Goal: Task Accomplishment & Management: Complete application form

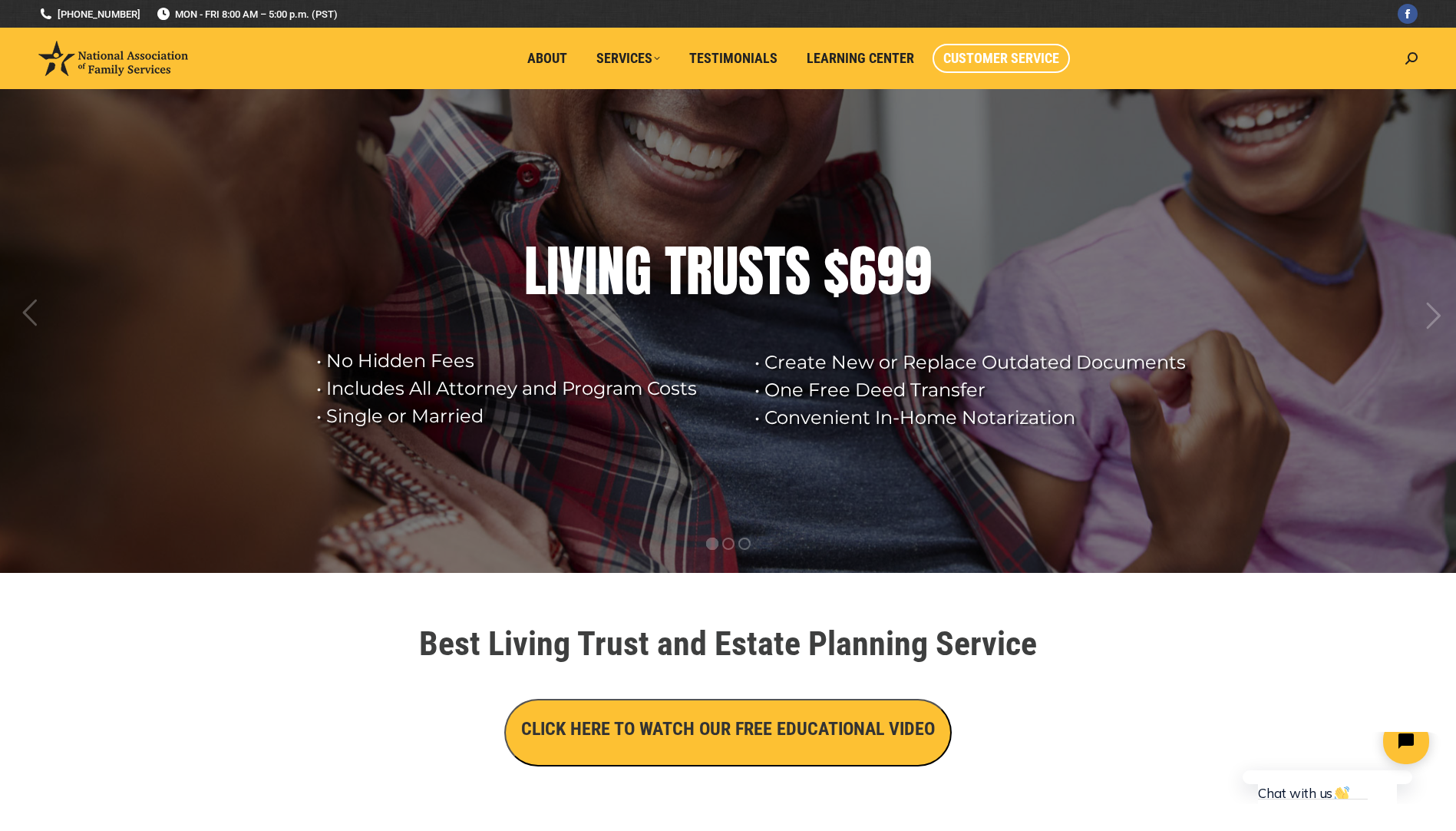
click at [1018, 56] on span "Customer Service" at bounding box center [1001, 59] width 116 height 17
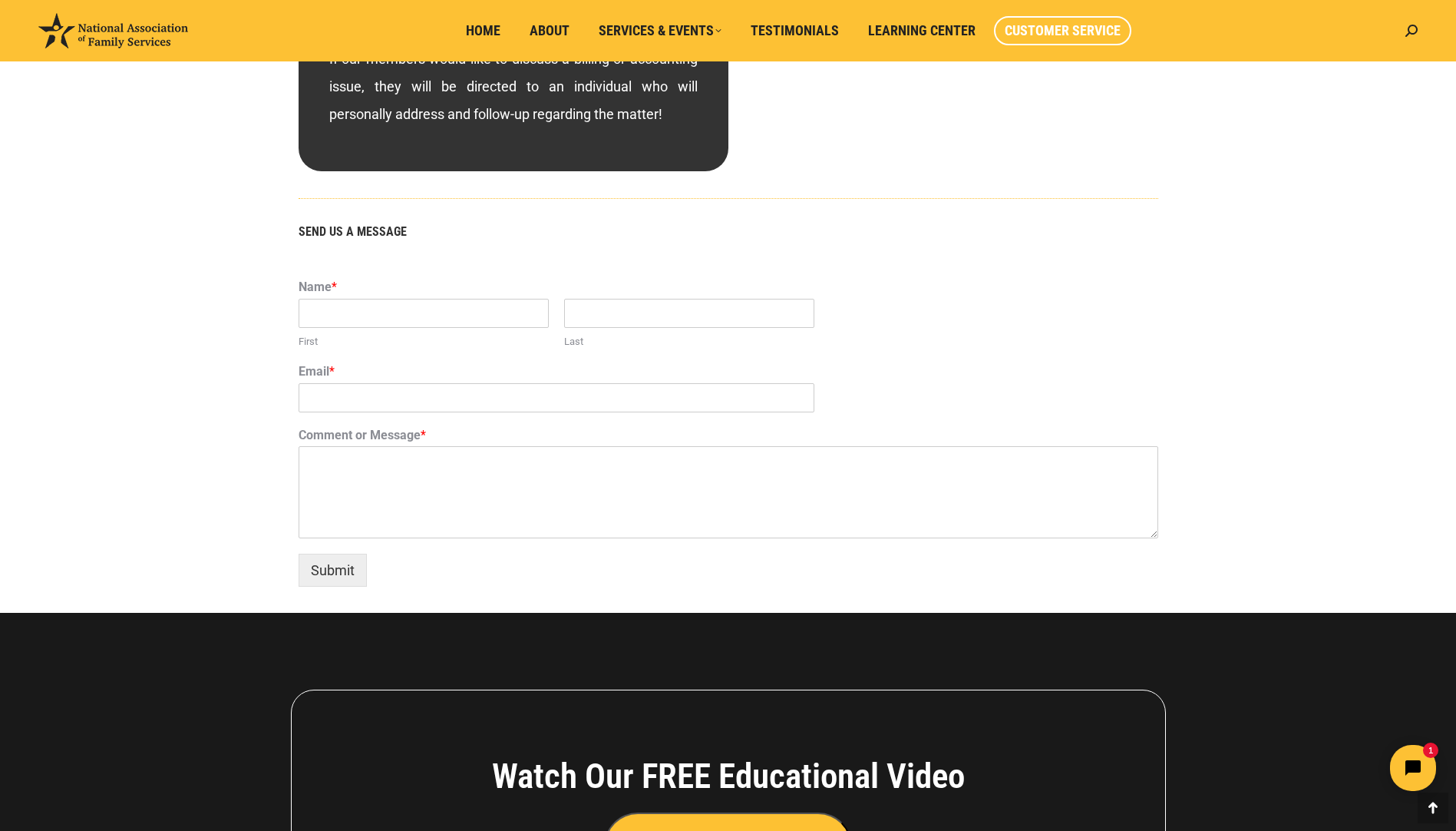
scroll to position [844, 0]
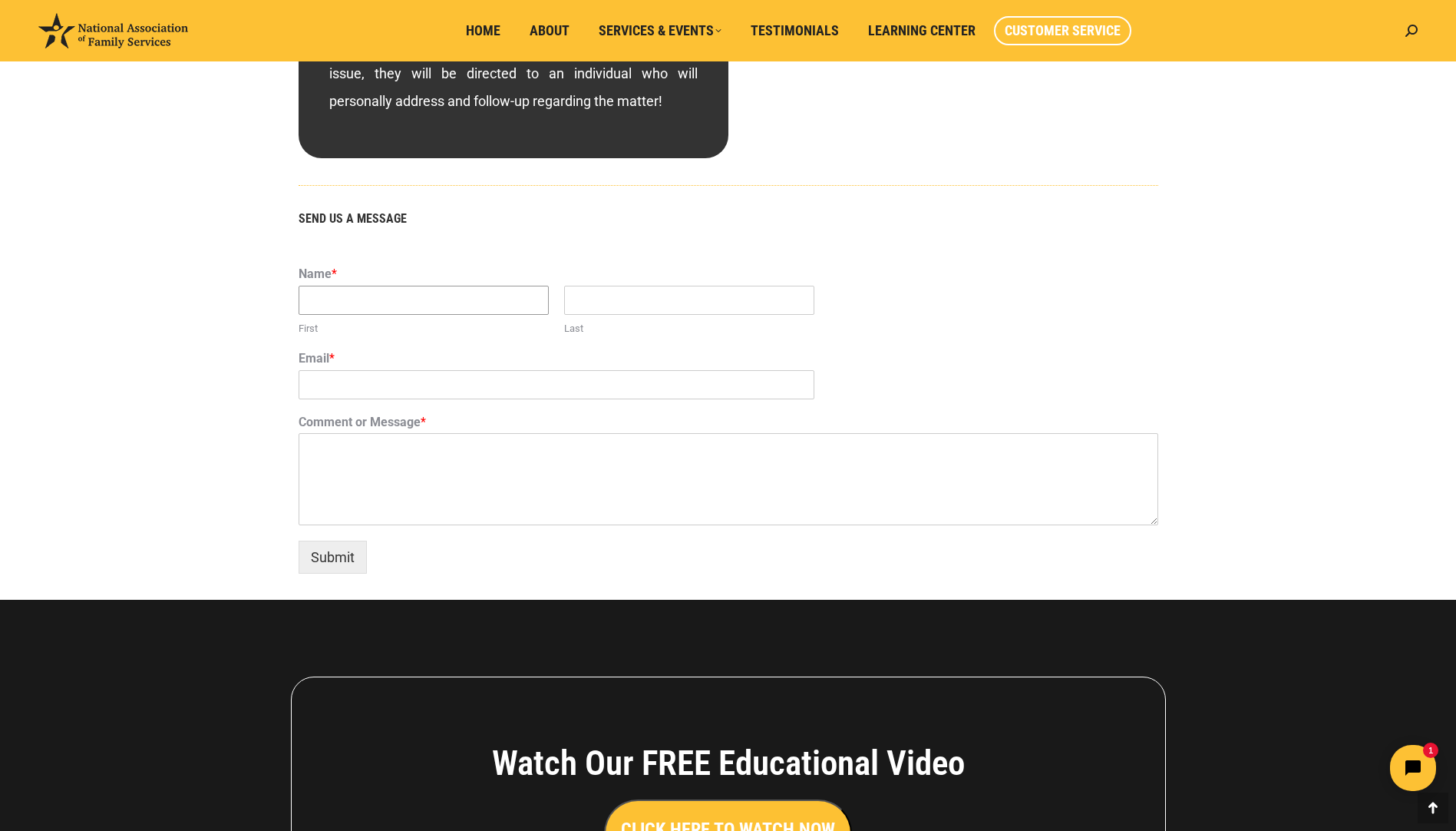
click at [344, 298] on input "First" at bounding box center [424, 300] width 250 height 29
type input "[PERSON_NAME] [PERSON_NAME]"
type input "[EMAIL_ADDRESS][PERSON_NAME][DOMAIN_NAME]"
drag, startPoint x: 321, startPoint y: 301, endPoint x: 427, endPoint y: 297, distance: 106.1
click at [427, 297] on input "[PERSON_NAME] [PERSON_NAME]" at bounding box center [424, 300] width 250 height 29
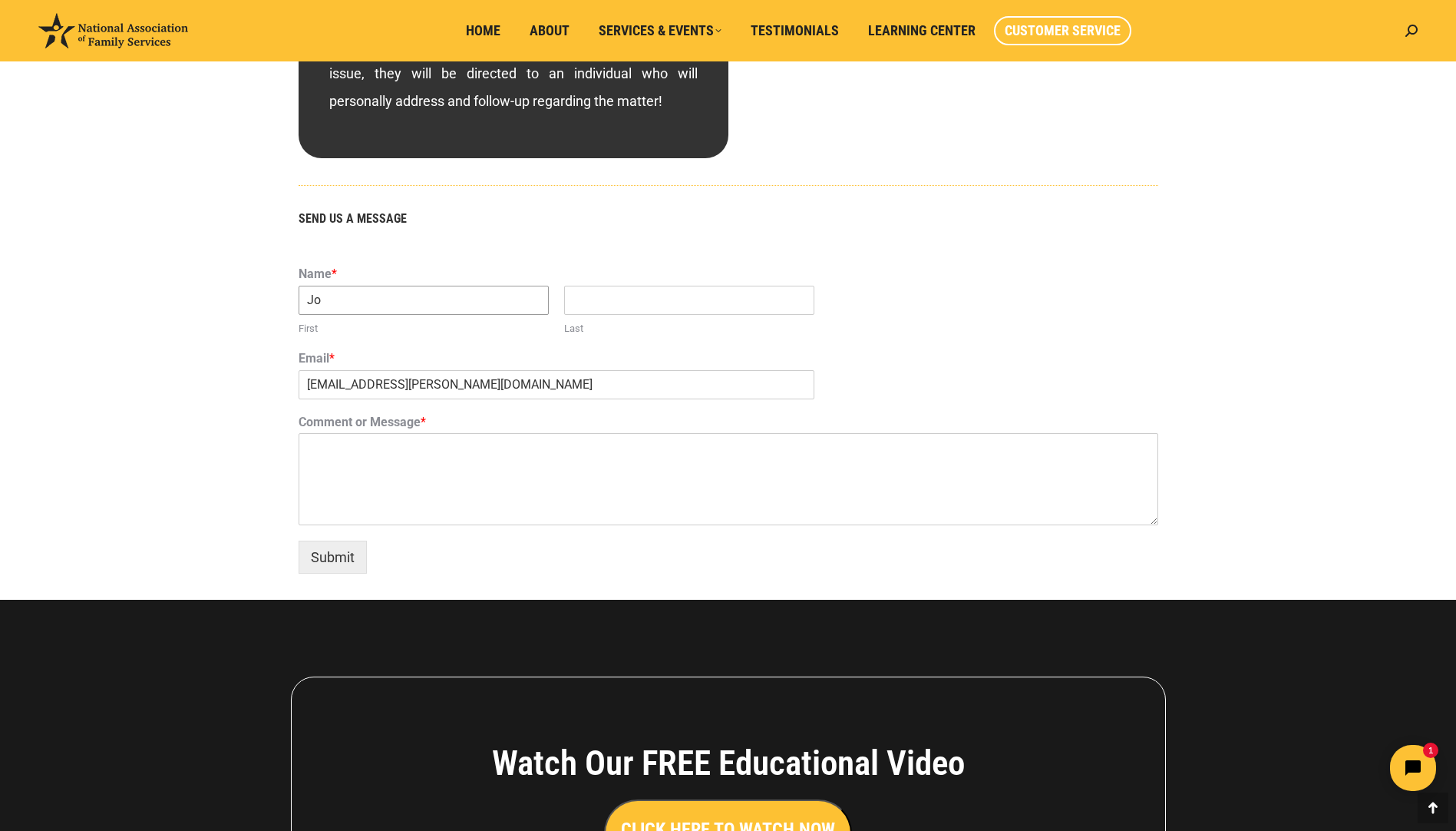
type input "Jo"
type input "[PERSON_NAME]"
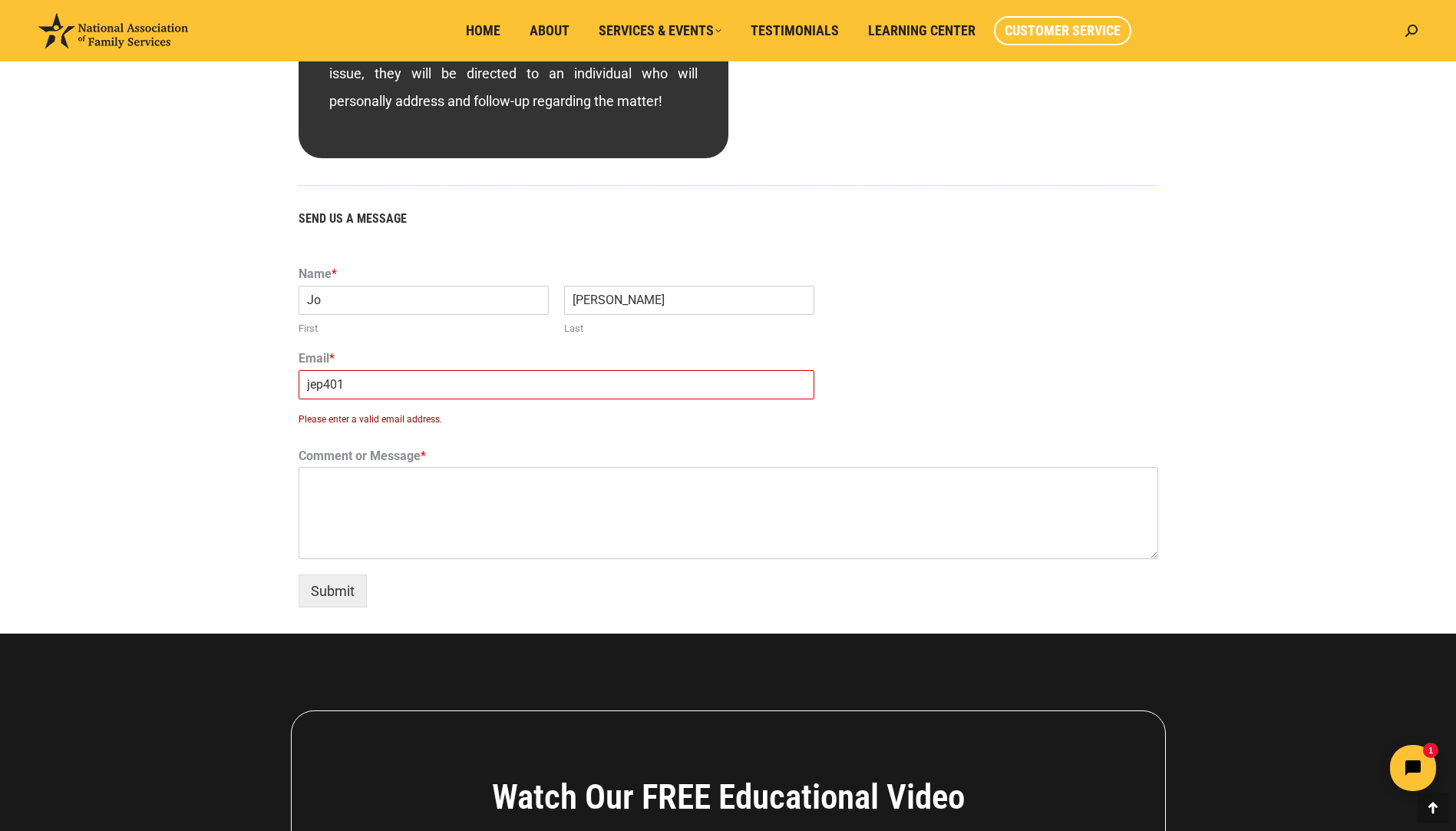
type input "[EMAIL_ADDRESS][DOMAIN_NAME]"
click at [344, 496] on textarea "Comment or Message *" at bounding box center [728, 513] width 860 height 92
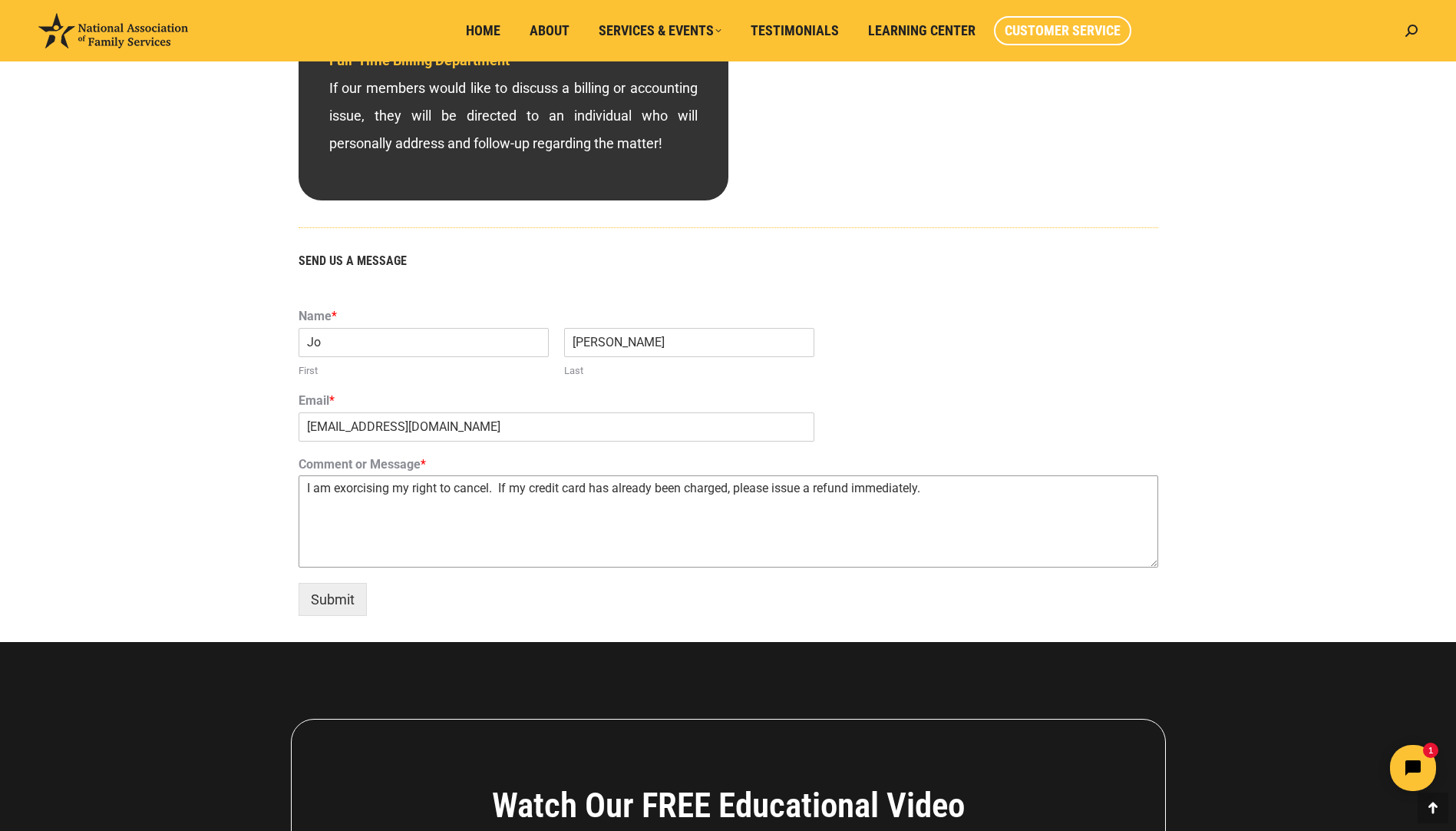
scroll to position [768, 0]
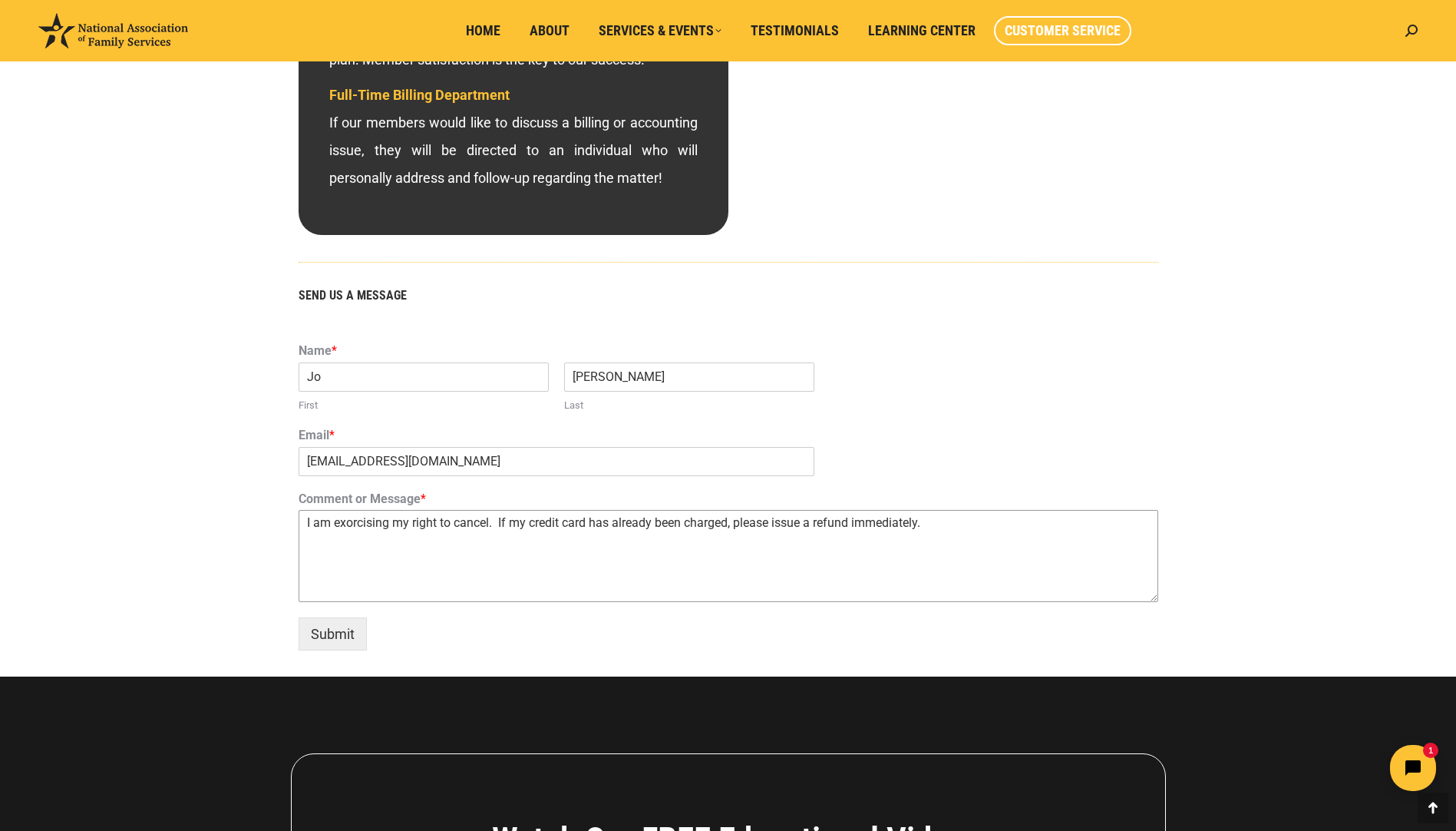
click at [314, 521] on textarea "I am exorcising my right to cancel. If my credit card has already been charged,…" at bounding box center [728, 556] width 860 height 92
click at [538, 548] on textarea "I attended your seminar [DATE] and am exorcising my right to cancel. If my cred…" at bounding box center [728, 556] width 860 height 92
click at [537, 547] on textarea "I attended your seminar [DATE] and am exorcising my right to cancel. If my cred…" at bounding box center [728, 556] width 860 height 92
click at [495, 523] on textarea "I attended your seminar [DATE] and am exorcising my right to cancel. If my cred…" at bounding box center [728, 556] width 860 height 92
click at [642, 583] on textarea "I attended your seminar [DATE] in [GEOGRAPHIC_DATA][PERSON_NAME] and am exorcis…" at bounding box center [728, 556] width 860 height 92
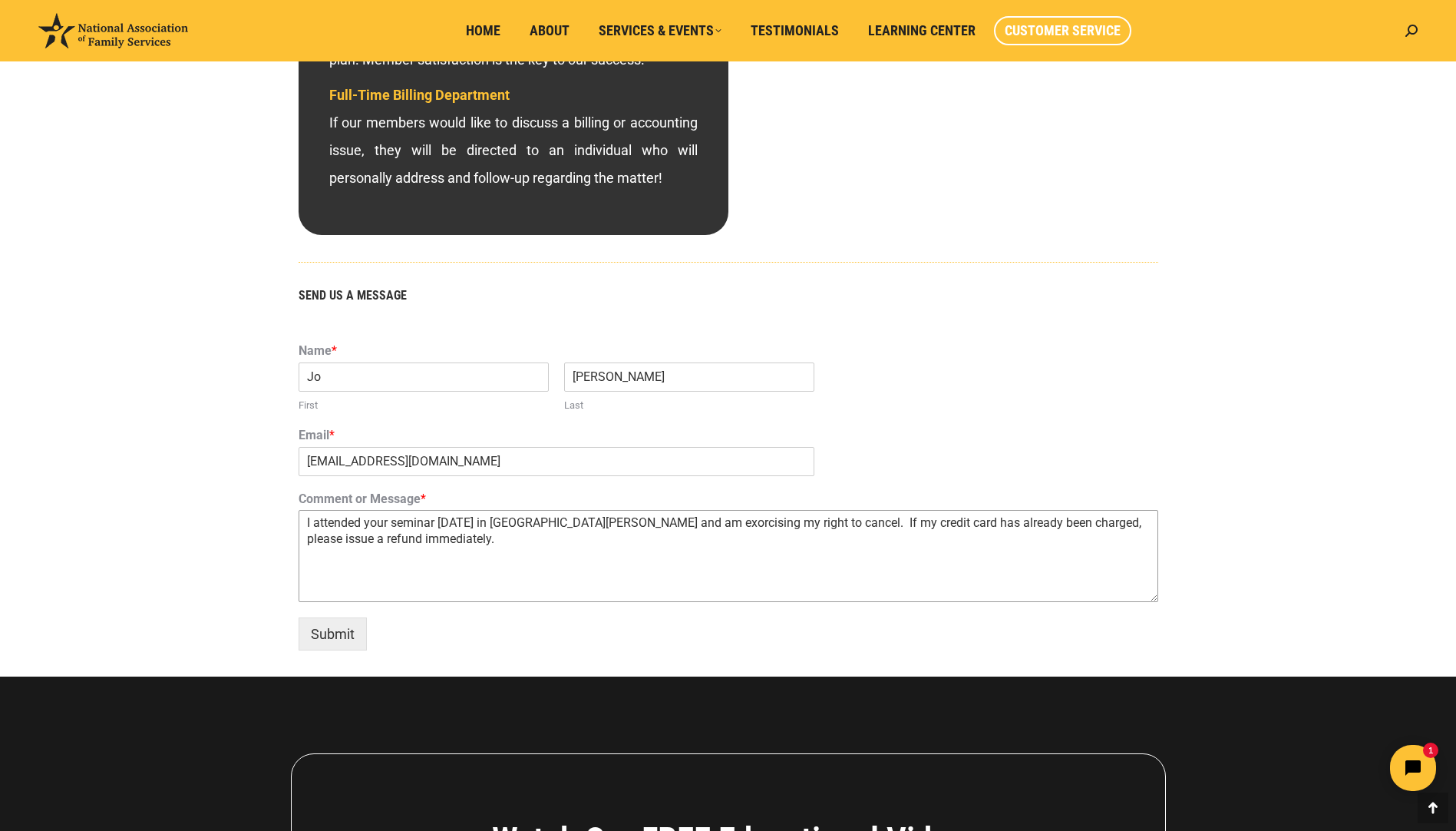
type textarea "I attended your seminar [DATE] in [GEOGRAPHIC_DATA][PERSON_NAME] and am exorcis…"
click at [1411, 760] on icon "Open chat widget" at bounding box center [1422, 768] width 23 height 23
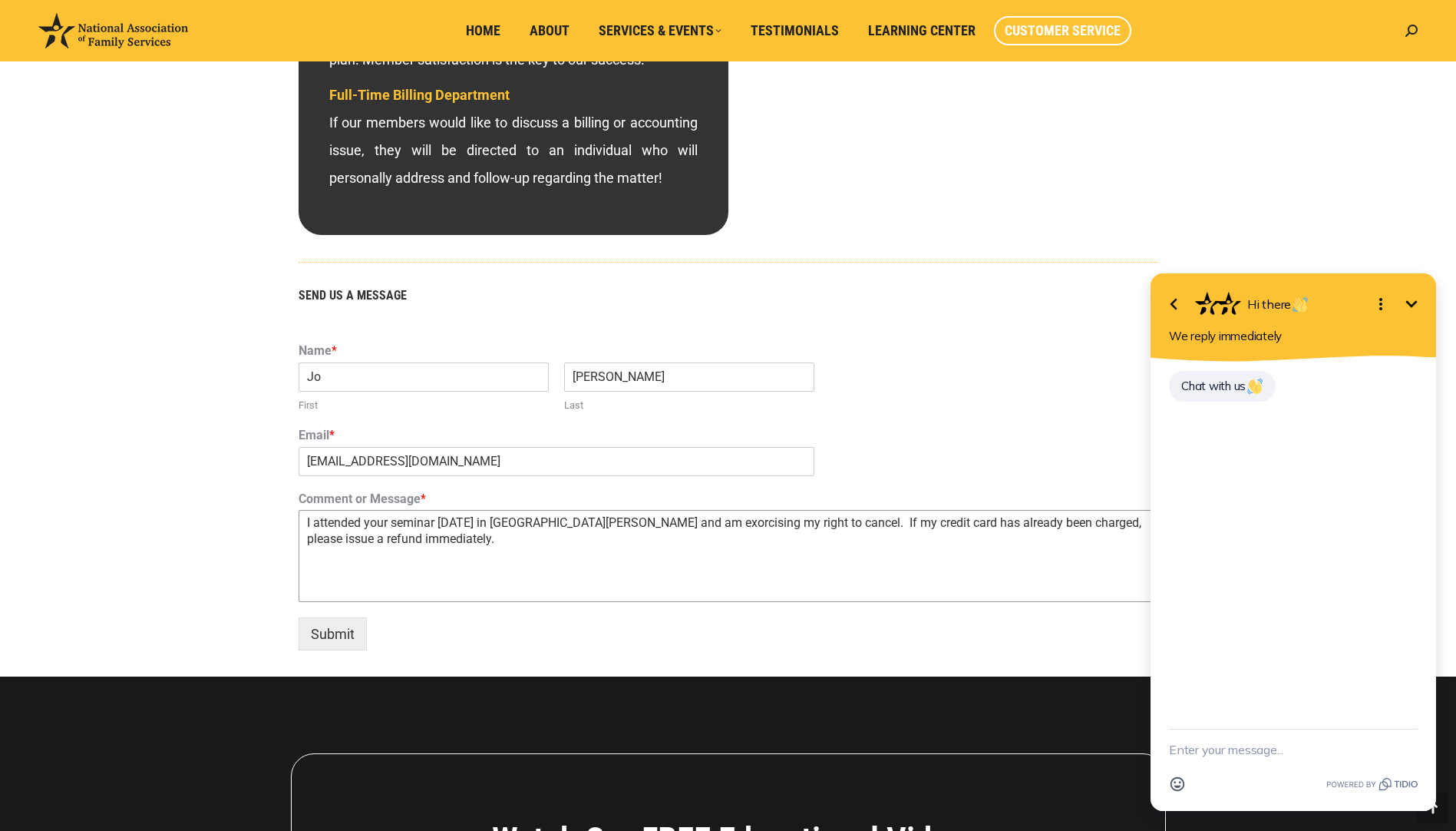
click at [312, 531] on textarea "I attended your seminar [DATE] in [GEOGRAPHIC_DATA][PERSON_NAME] and am exorcis…" at bounding box center [728, 556] width 860 height 92
drag, startPoint x: 306, startPoint y: 518, endPoint x: 383, endPoint y: 542, distance: 80.7
click at [383, 542] on textarea "I attended your seminar [DATE] in [GEOGRAPHIC_DATA][PERSON_NAME] and am exorcis…" at bounding box center [728, 556] width 860 height 92
click at [1184, 751] on textarea "New message" at bounding box center [1293, 749] width 249 height 40
type textarea "I attended your seminar [DATE] in [GEOGRAPHIC_DATA][PERSON_NAME] and am exorcis…"
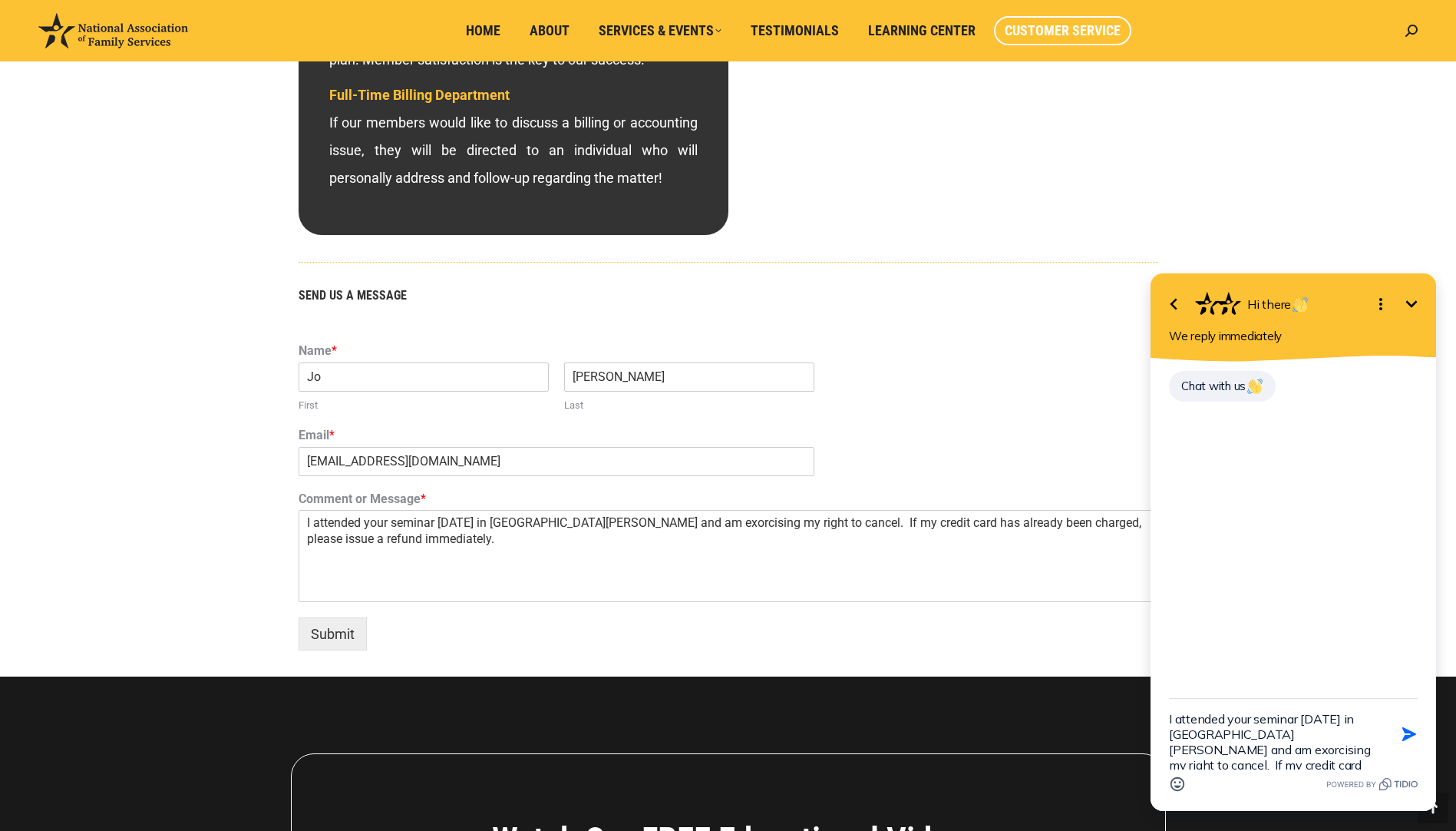
scroll to position [19, 0]
click at [1290, 762] on textarea "I attended your seminar [DATE] in [GEOGRAPHIC_DATA][PERSON_NAME] and am exorcis…" at bounding box center [1274, 734] width 210 height 70
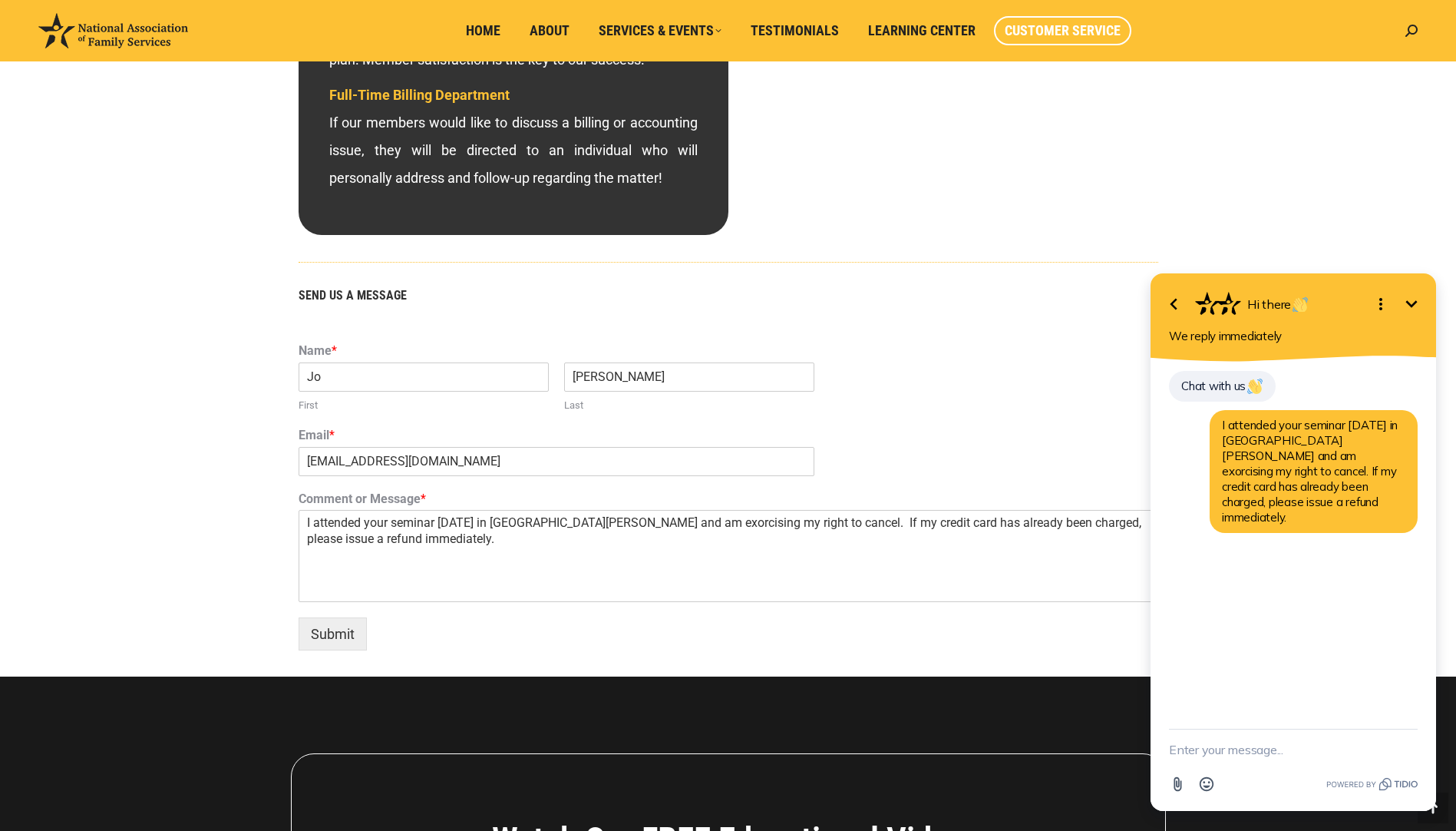
scroll to position [0, 0]
type textarea "[PERSON_NAME] [EMAIL_ADDRESS][DOMAIN_NAME]"
click at [328, 634] on button "Submit" at bounding box center [333, 634] width 68 height 33
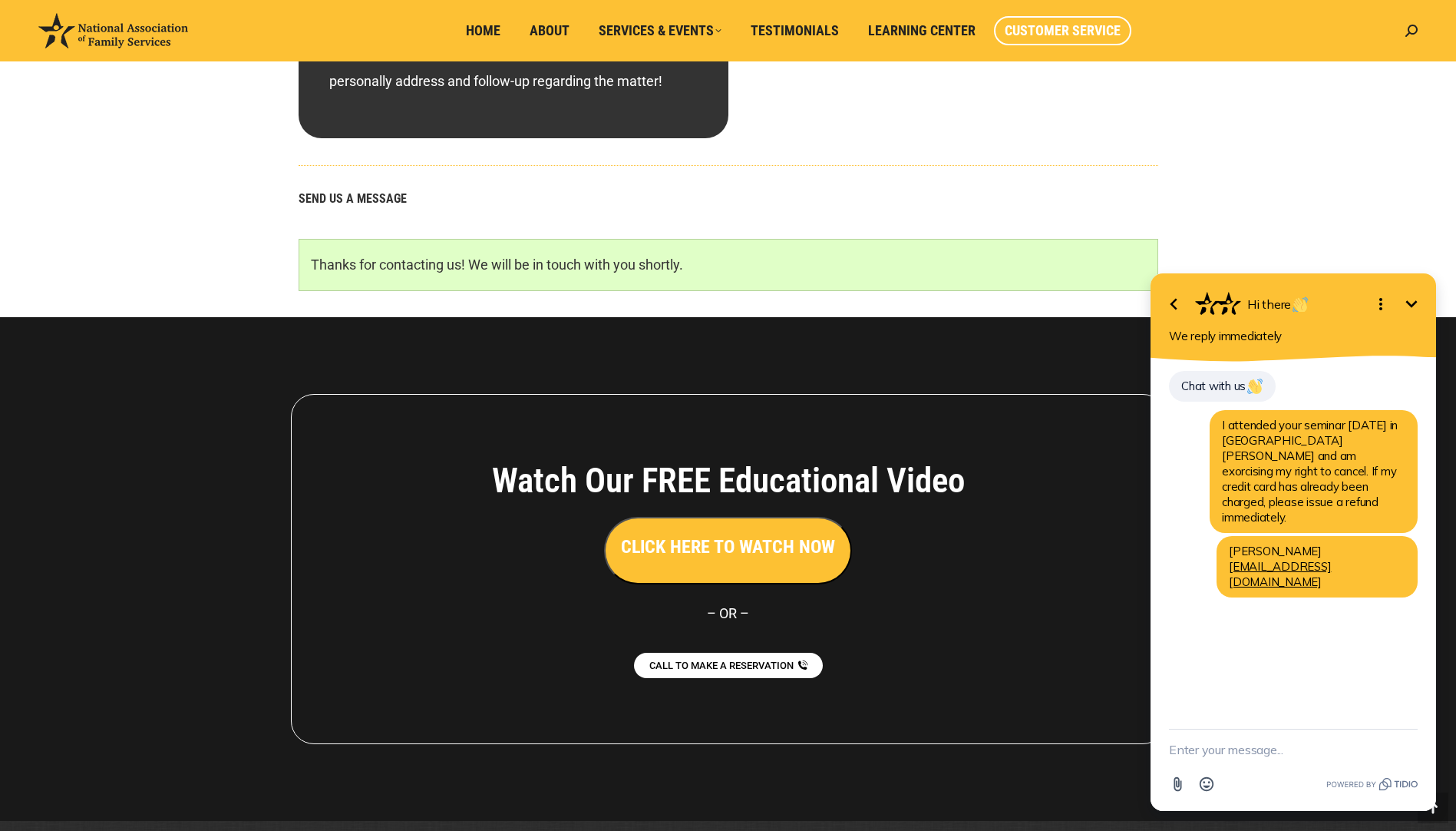
scroll to position [905, 0]
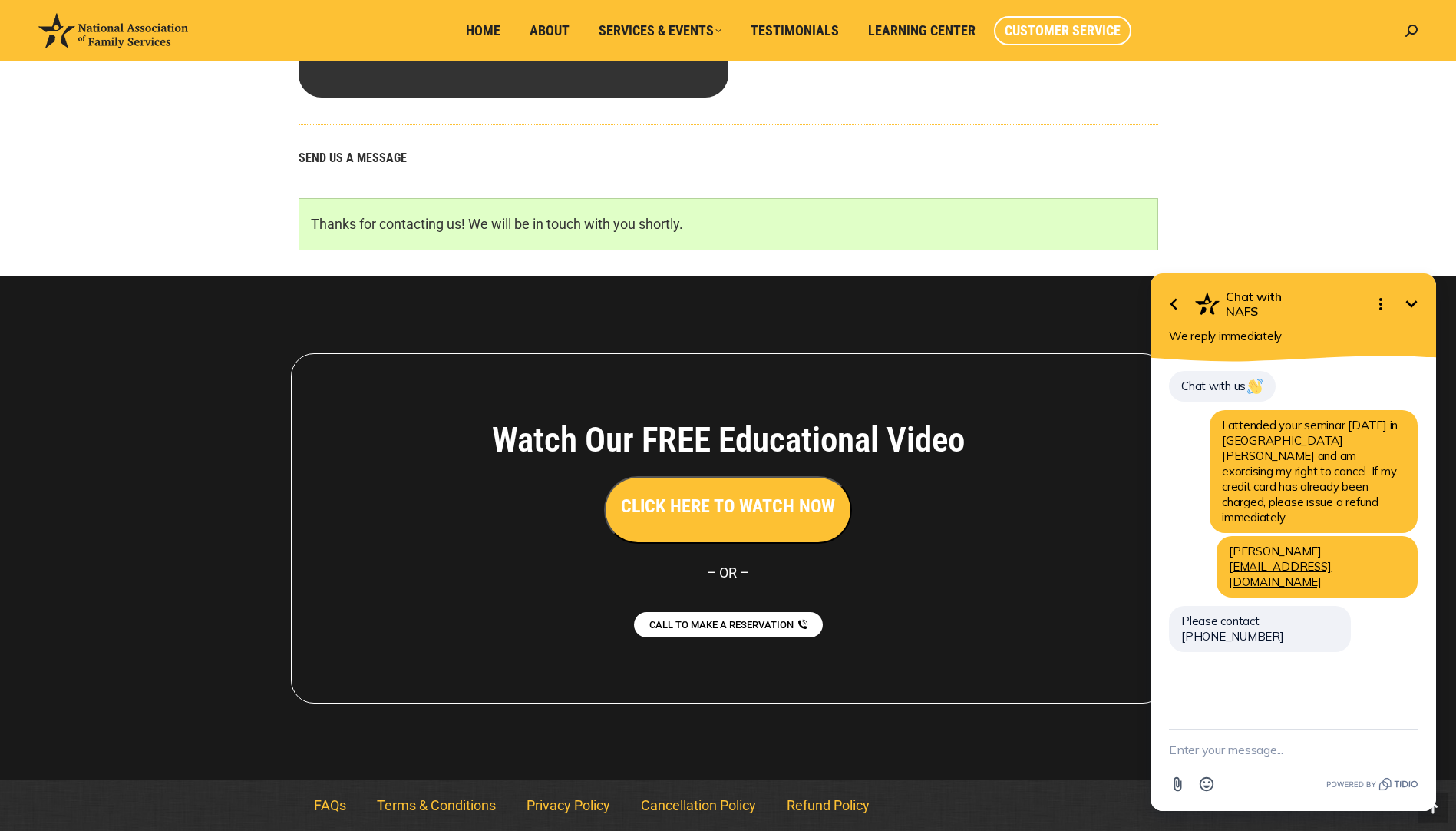
click at [1187, 744] on textarea "New message" at bounding box center [1293, 749] width 249 height 40
type textarea "F"
click at [1203, 746] on textarea "New message" at bounding box center [1293, 749] width 249 height 40
type textarea "I responded to [PERSON_NAME]'s email and have send a message through your conta…"
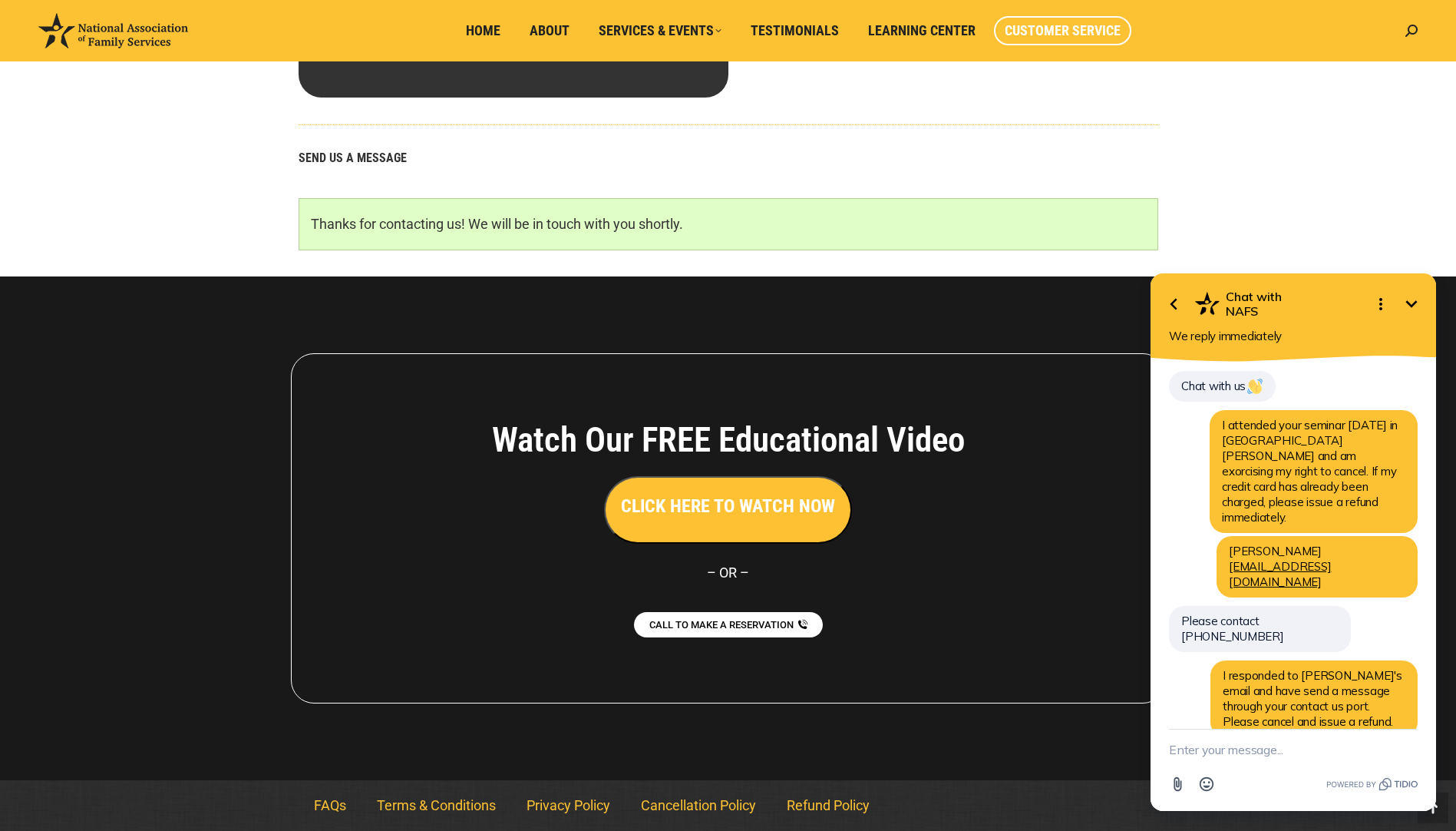
scroll to position [0, 0]
drag, startPoint x: 1331, startPoint y: 284, endPoint x: 1679, endPoint y: 304, distance: 348.6
click html "Go back Chat with NAFS Minimize Open options We reply immediately Chat with us …"
drag, startPoint x: 1315, startPoint y: 328, endPoint x: 1345, endPoint y: 355, distance: 40.4
click at [1345, 355] on div "Go back Chat with NAFS Minimize Open options We reply immediately" at bounding box center [1293, 317] width 286 height 88
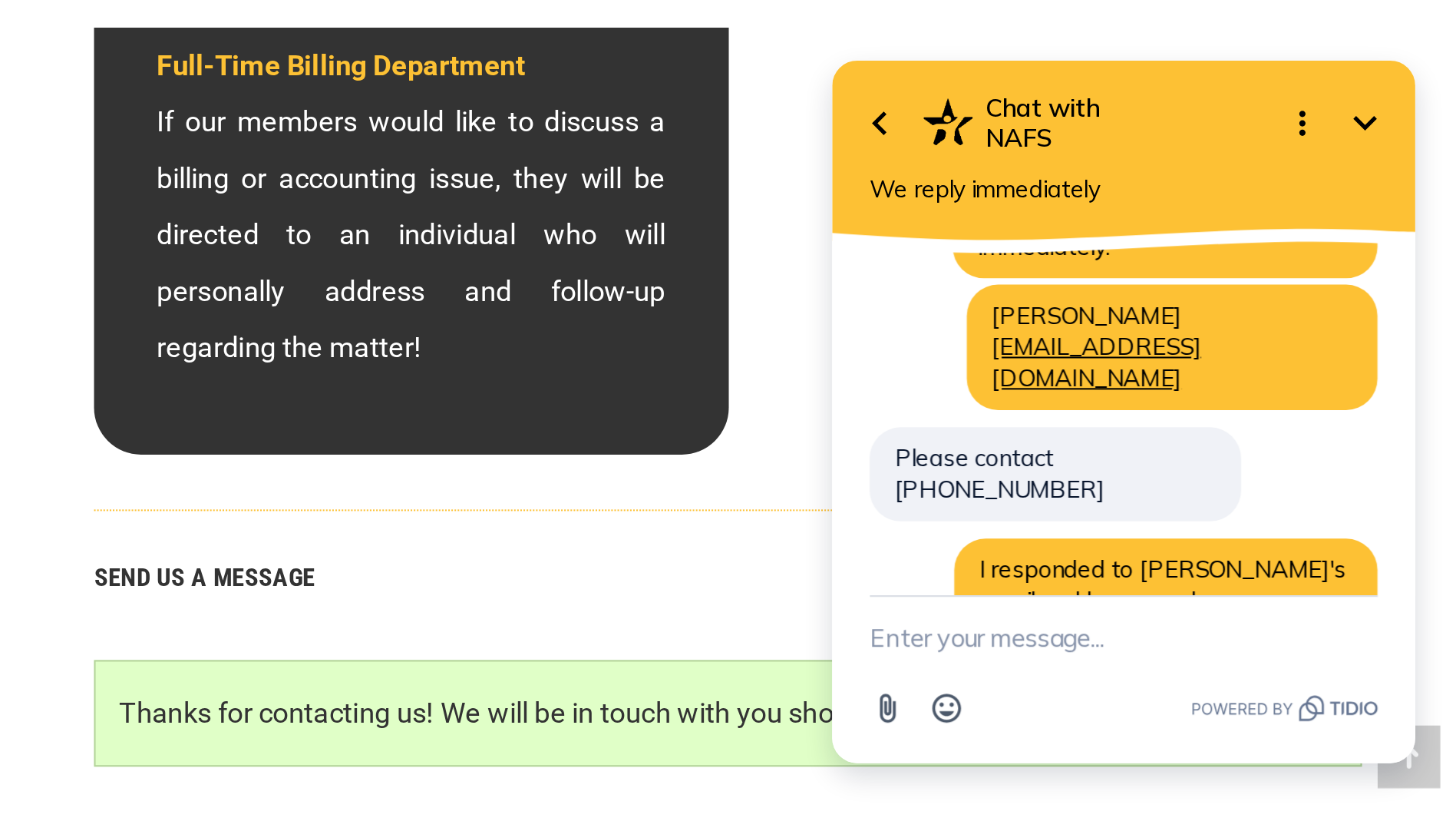
scroll to position [113, 0]
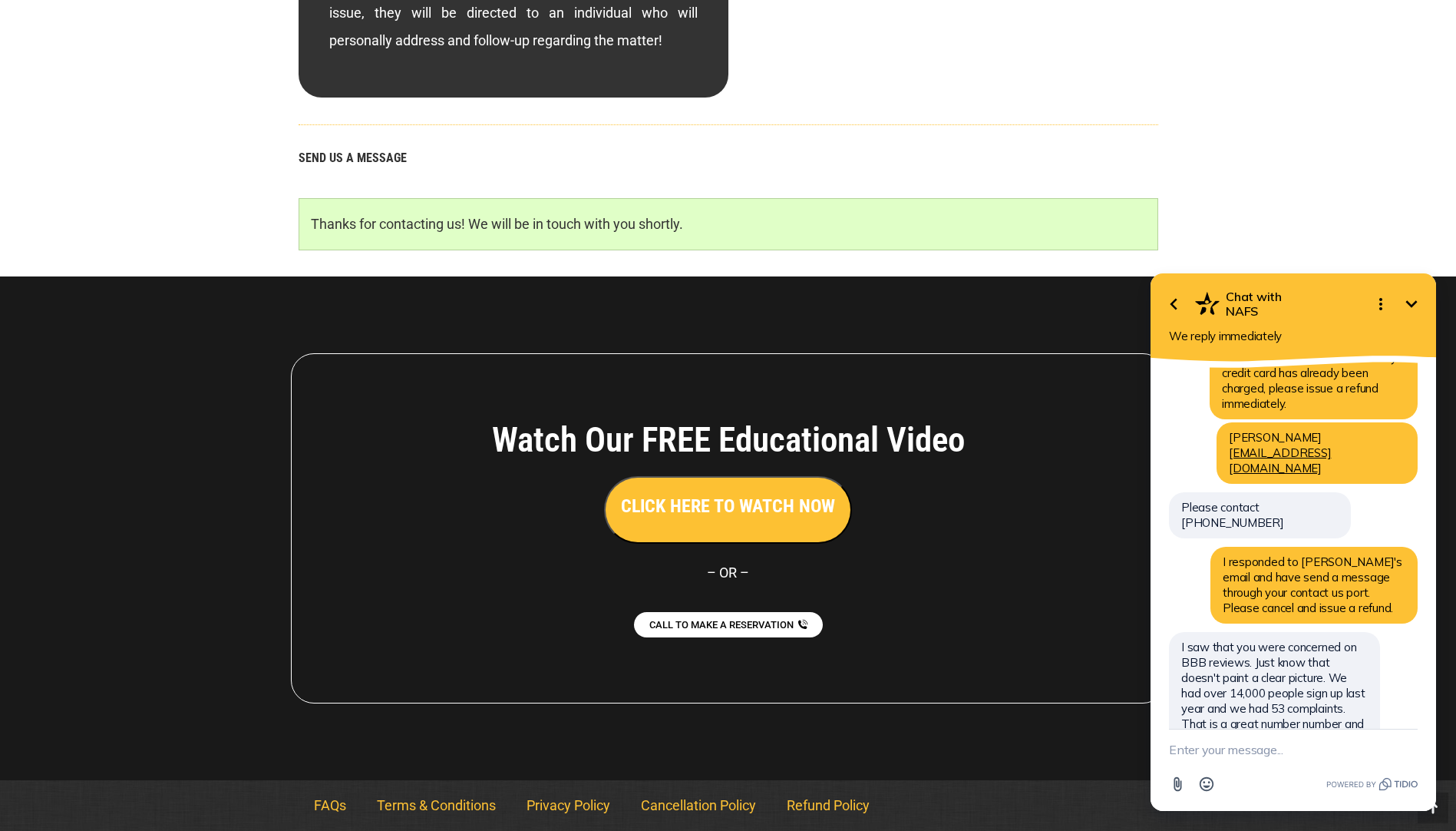
click at [1235, 754] on textarea "New message" at bounding box center [1293, 749] width 249 height 40
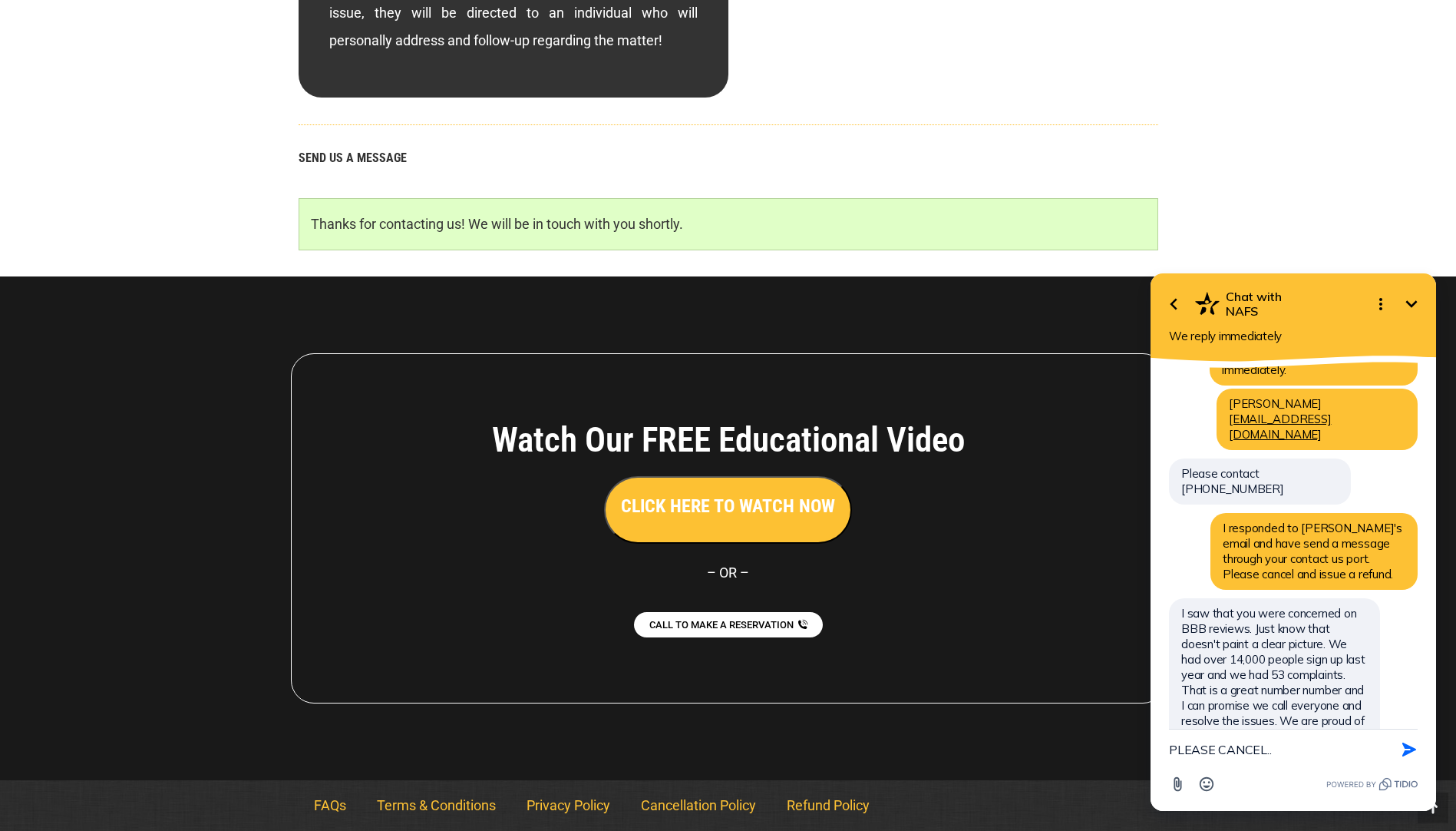
type textarea "PLEASE CANCEL..."
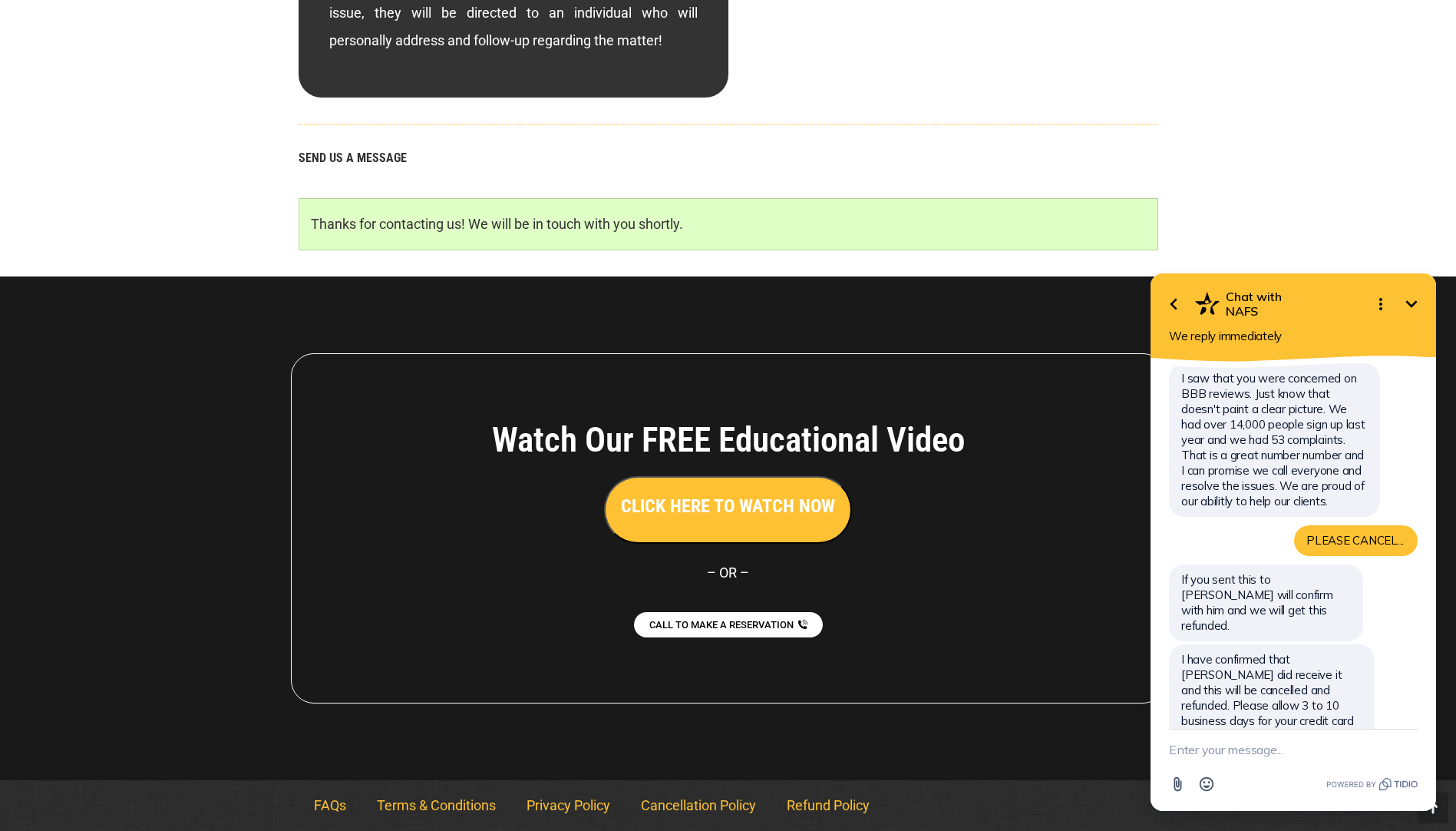
scroll to position [348, 0]
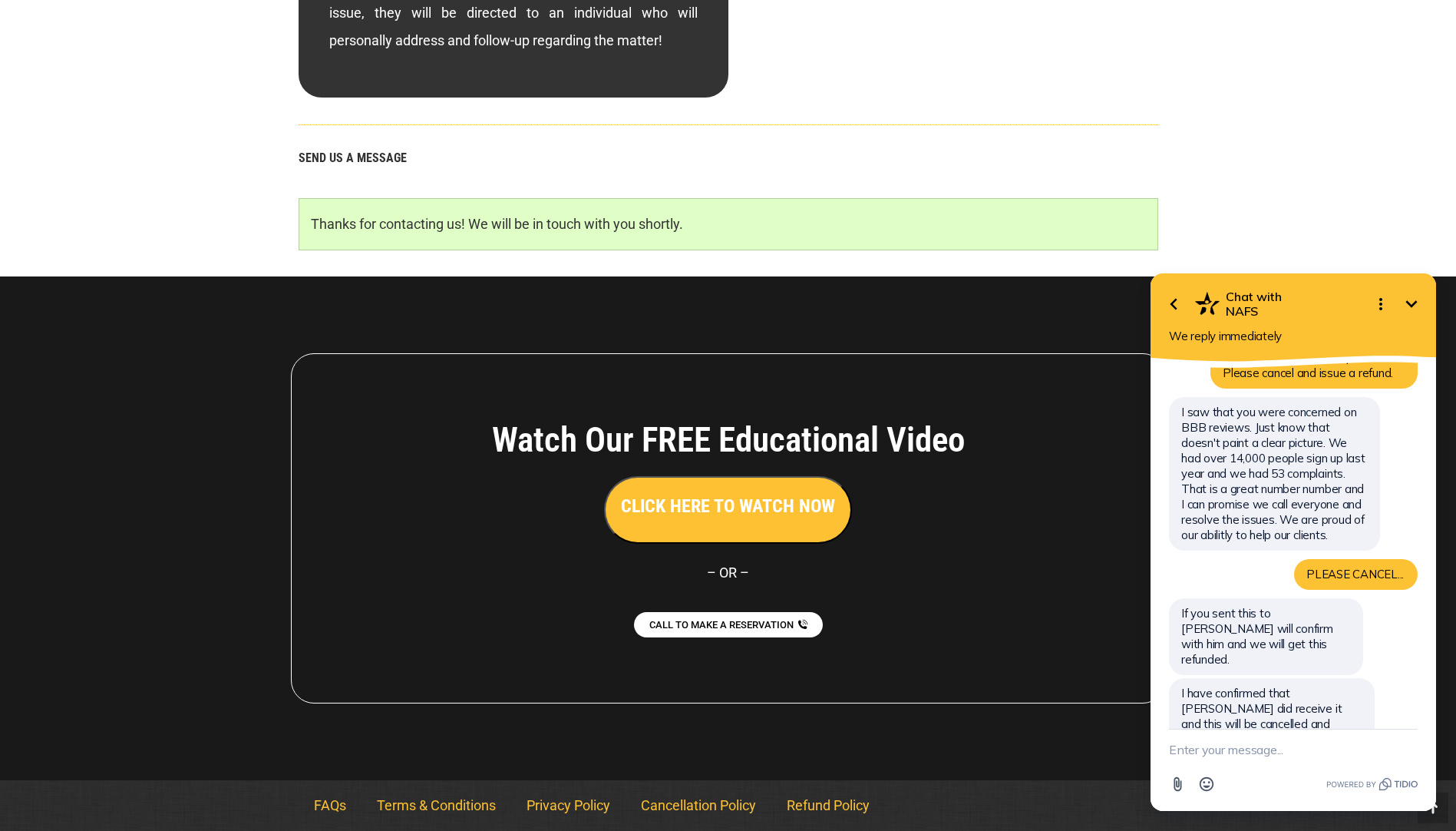
click at [1241, 743] on textarea "New message" at bounding box center [1293, 749] width 249 height 40
click at [1196, 749] on textarea "New message" at bounding box center [1293, 749] width 249 height 40
type textarea "thank you."
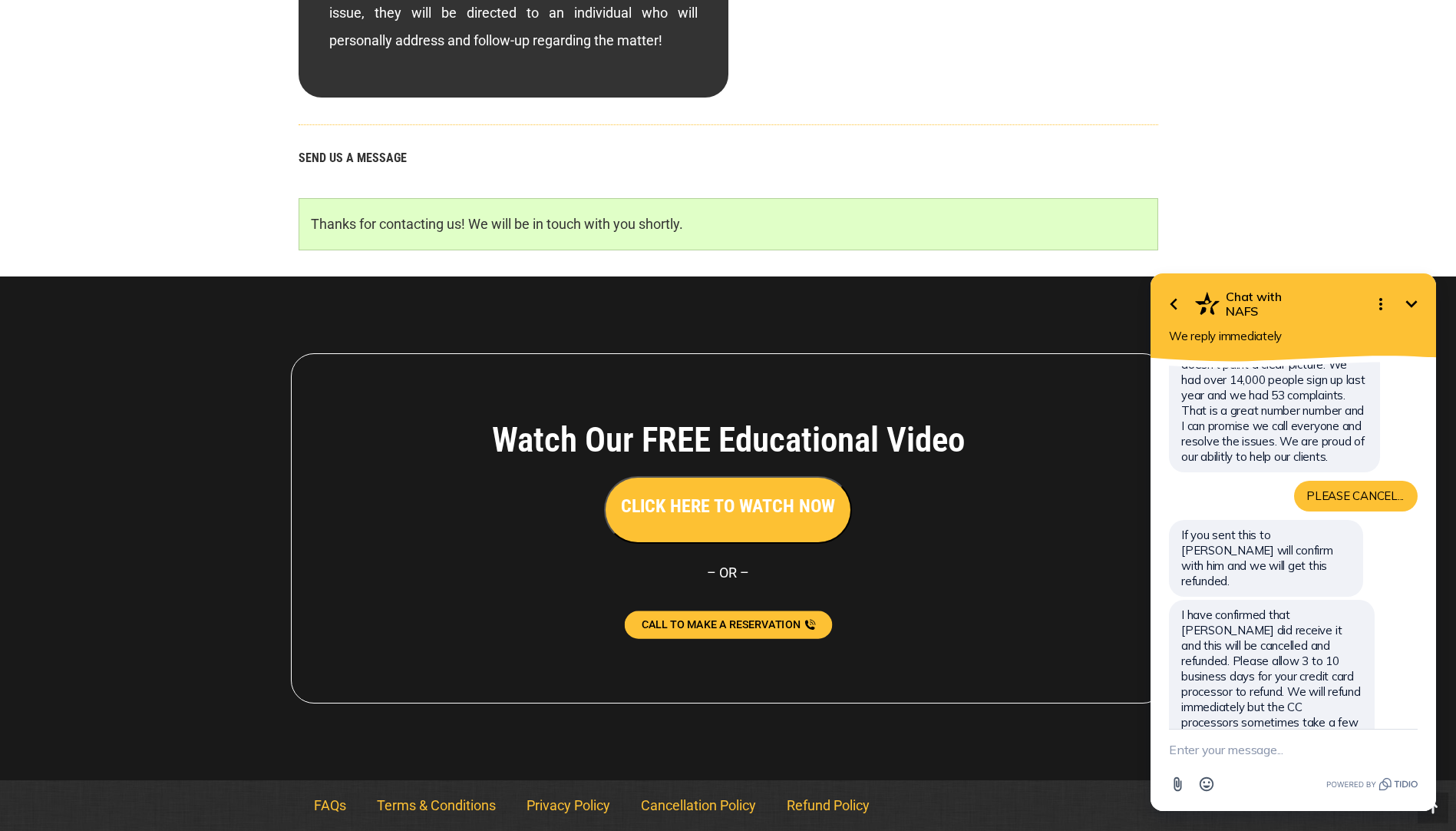
scroll to position [426, 0]
